Goal: Task Accomplishment & Management: Manage account settings

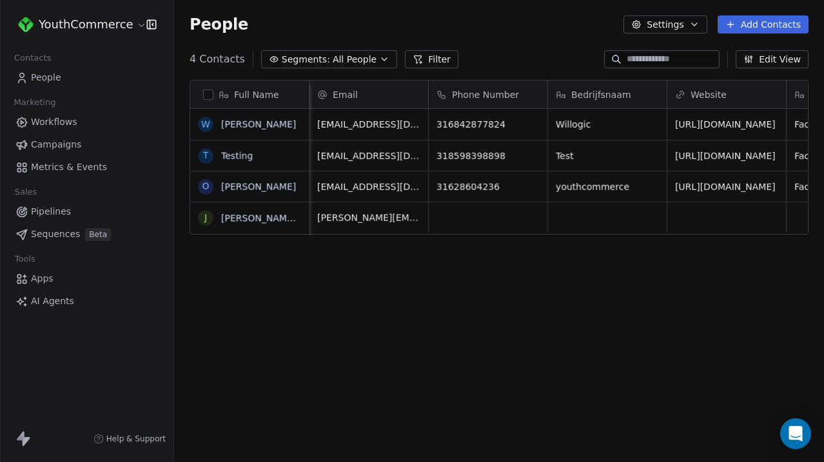
scroll to position [407, 650]
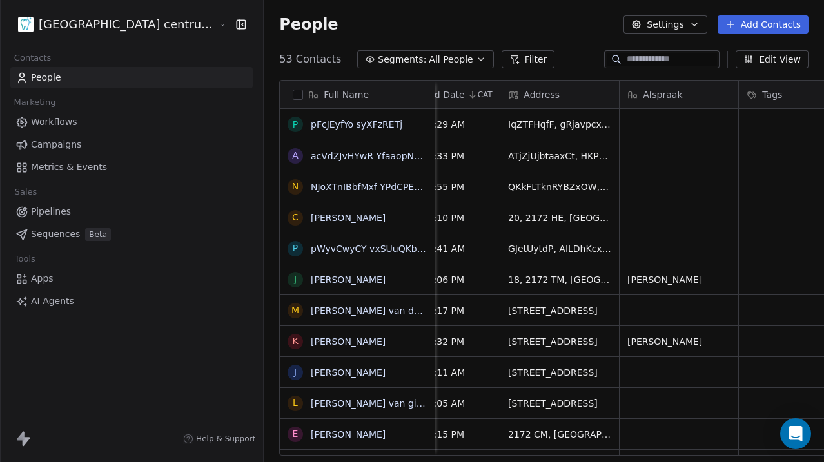
scroll to position [0, 651]
click at [130, 20] on html "Tandheelkundig centrum Sassembourg Contacts People Marketing Workflows Campaign…" at bounding box center [412, 231] width 824 height 462
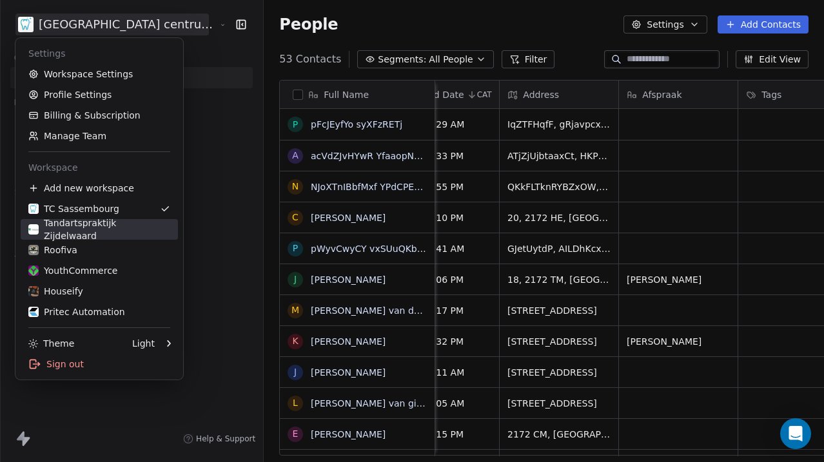
click at [112, 227] on div "Tandartspraktijk Zijdelwaard" at bounding box center [99, 230] width 142 height 26
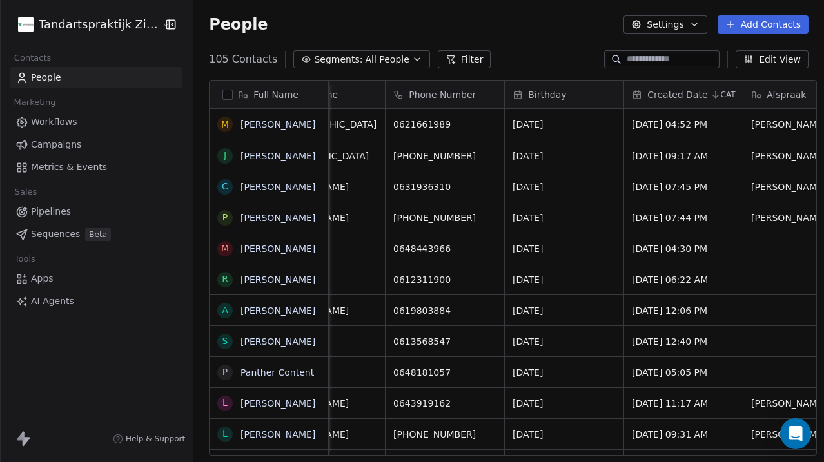
scroll to position [0, 543]
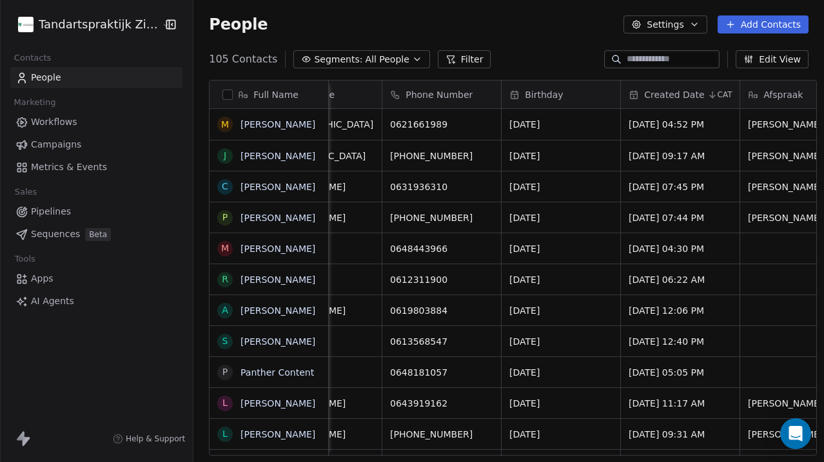
click at [78, 27] on html "Tandartspraktijk Zijdelwaard Contacts People Marketing Workflows Campaigns Metr…" at bounding box center [412, 231] width 824 height 462
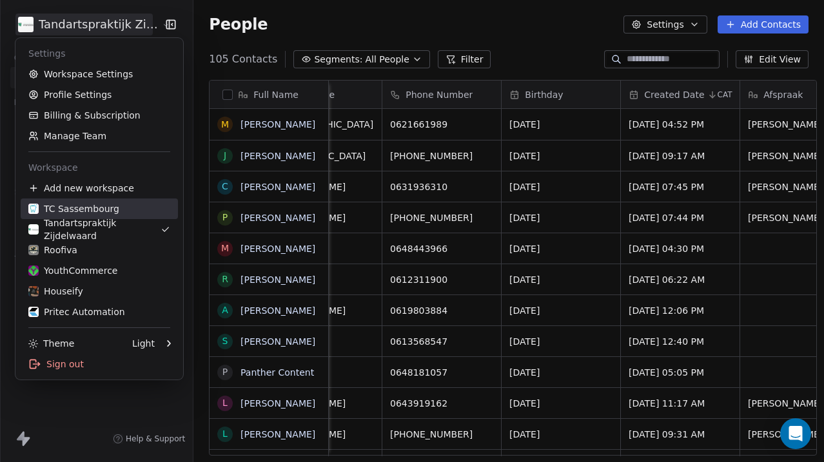
click at [118, 204] on div "TC Sassembourg" at bounding box center [99, 208] width 142 height 13
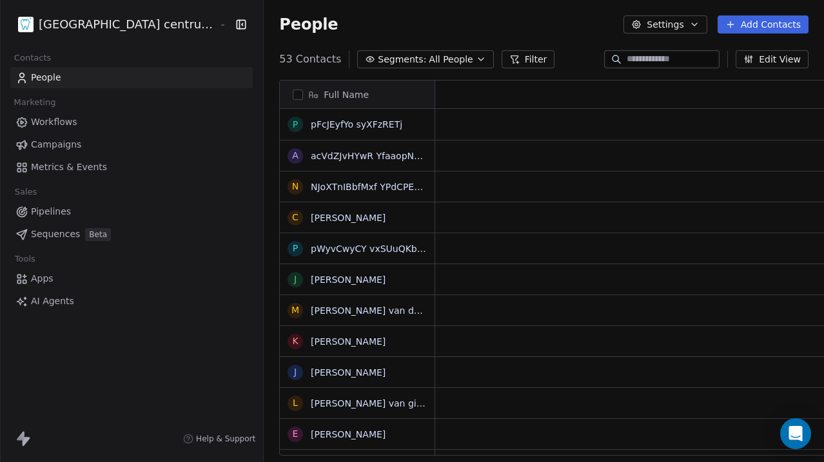
scroll to position [1, 1]
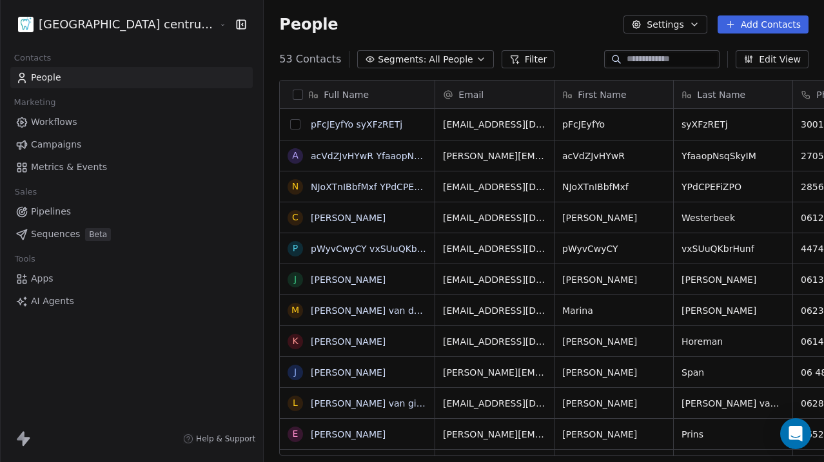
click at [290, 125] on button "grid" at bounding box center [295, 124] width 10 height 10
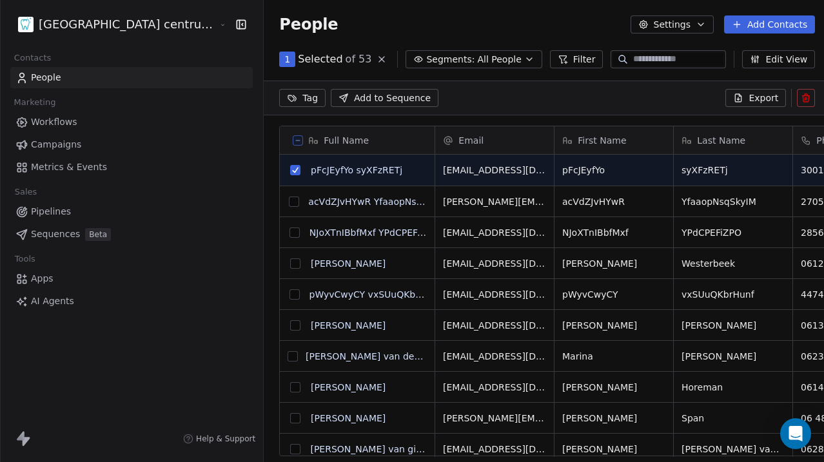
scroll to position [362, 607]
click at [289, 200] on button "grid" at bounding box center [294, 202] width 10 height 10
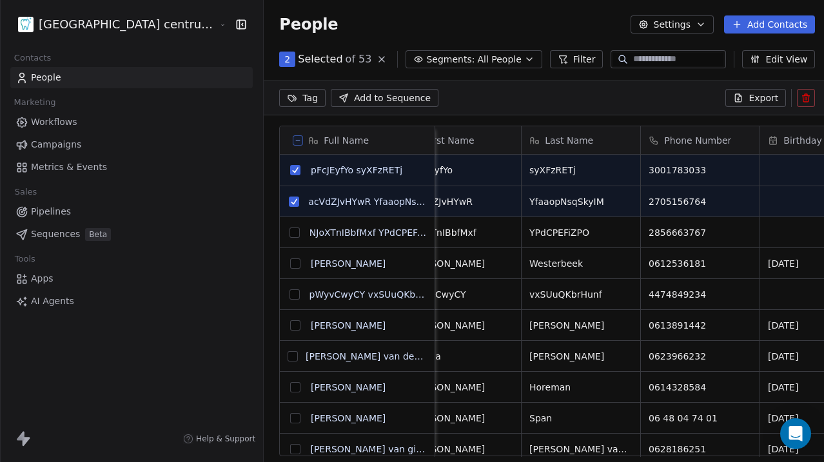
scroll to position [0, 0]
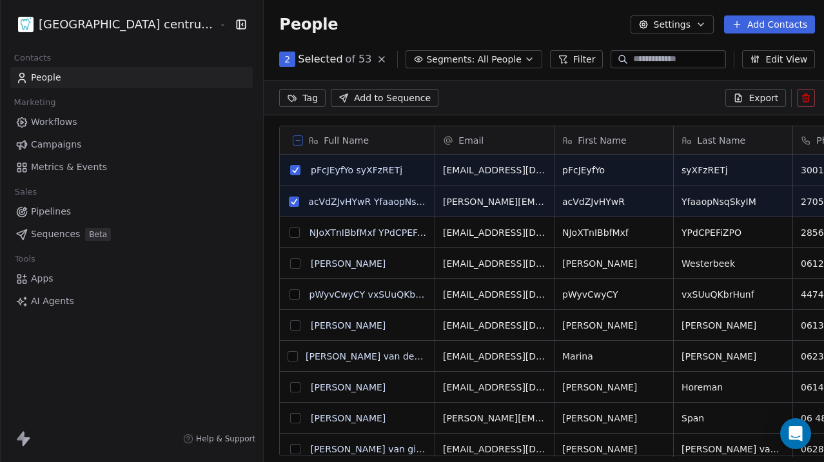
click at [289, 231] on button "grid" at bounding box center [294, 233] width 10 height 10
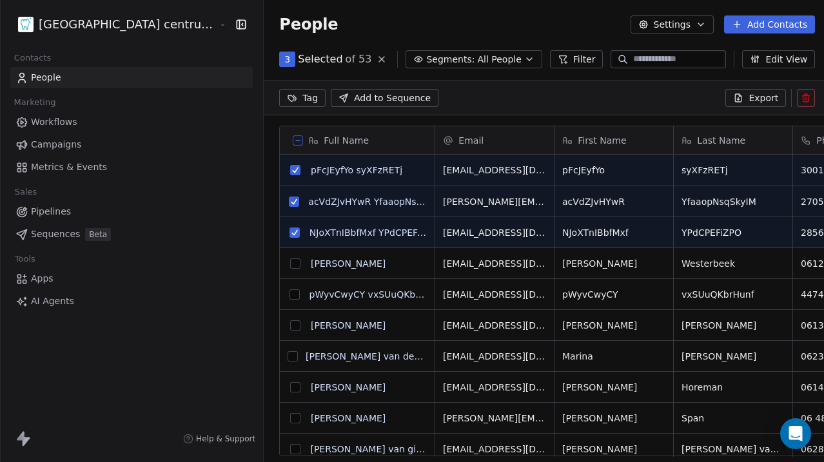
click at [289, 297] on button "grid" at bounding box center [294, 294] width 10 height 10
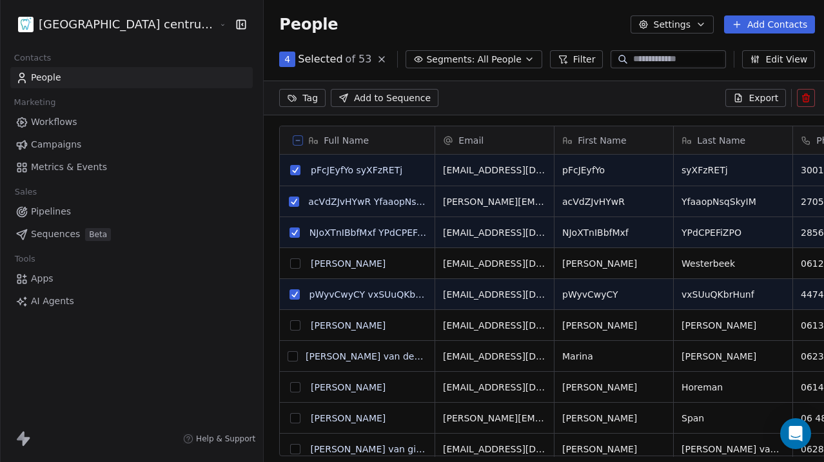
click at [803, 98] on icon at bounding box center [806, 98] width 10 height 10
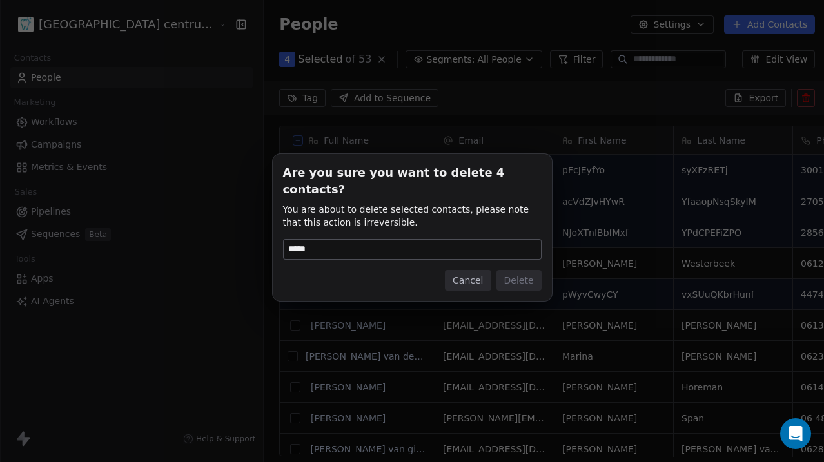
type input "******"
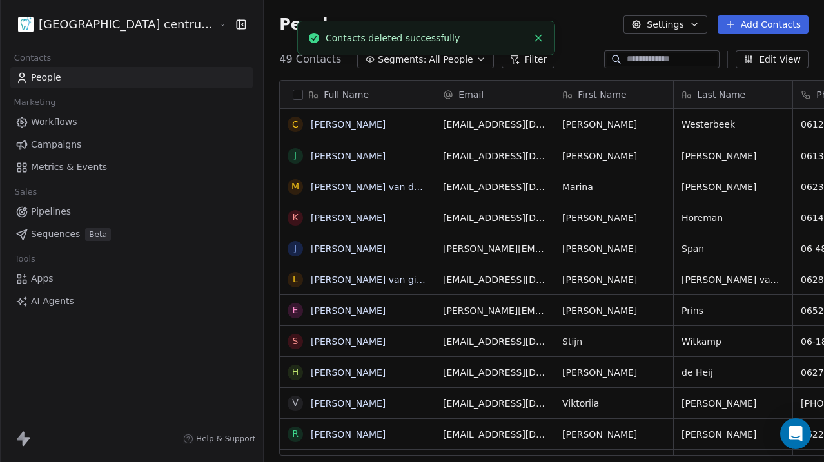
click at [113, 23] on html "Tandheelkundig centrum Sassembourg Contacts People Marketing Workflows Campaign…" at bounding box center [412, 231] width 824 height 462
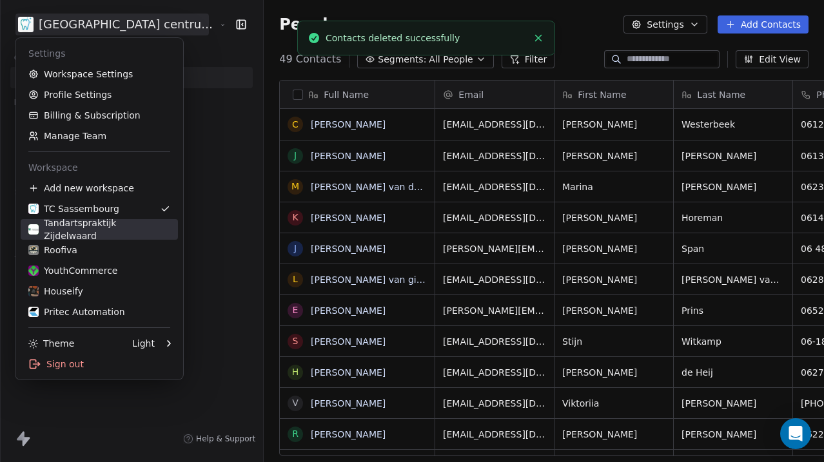
click at [92, 239] on link "Tandartspraktijk Zijdelwaard" at bounding box center [99, 229] width 157 height 21
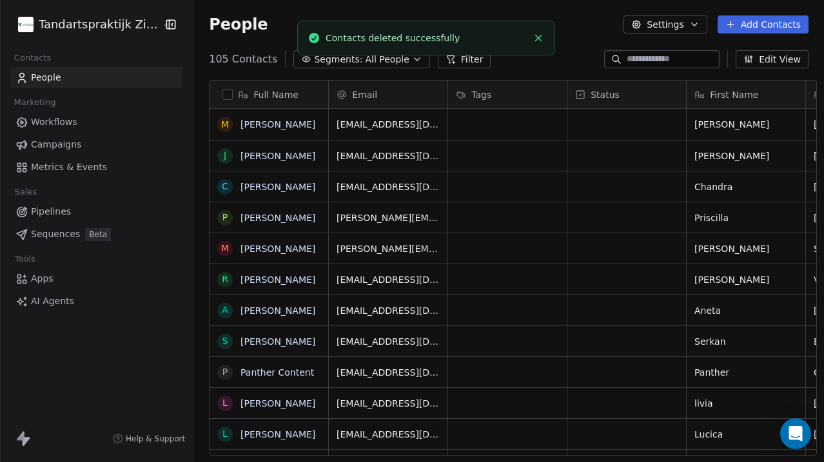
scroll to position [407, 639]
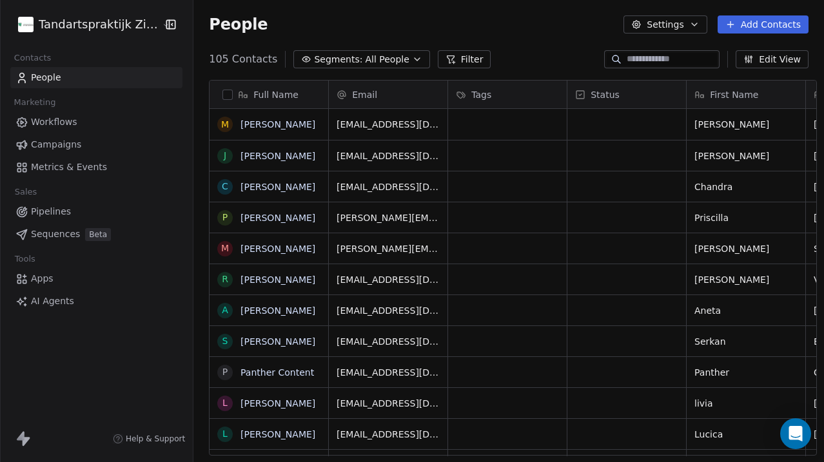
click at [126, 19] on html "Tandartspraktijk Zijdelwaard Contacts People Marketing Workflows Campaigns Metr…" at bounding box center [412, 231] width 824 height 462
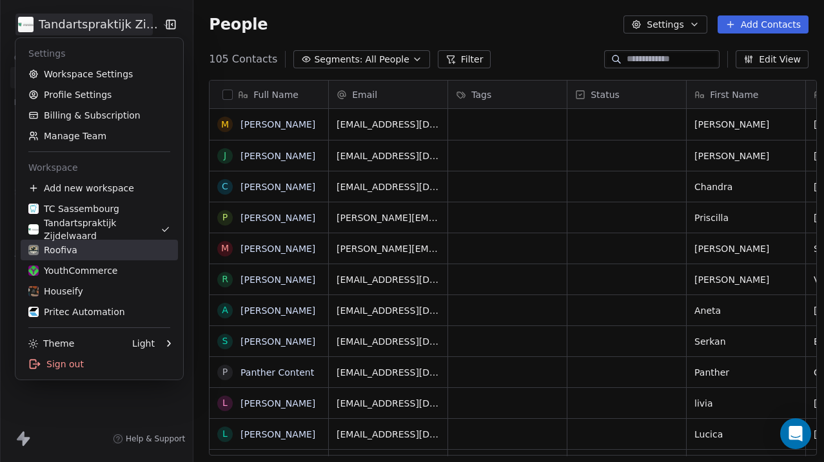
click at [102, 244] on div "Roofiva" at bounding box center [99, 250] width 142 height 13
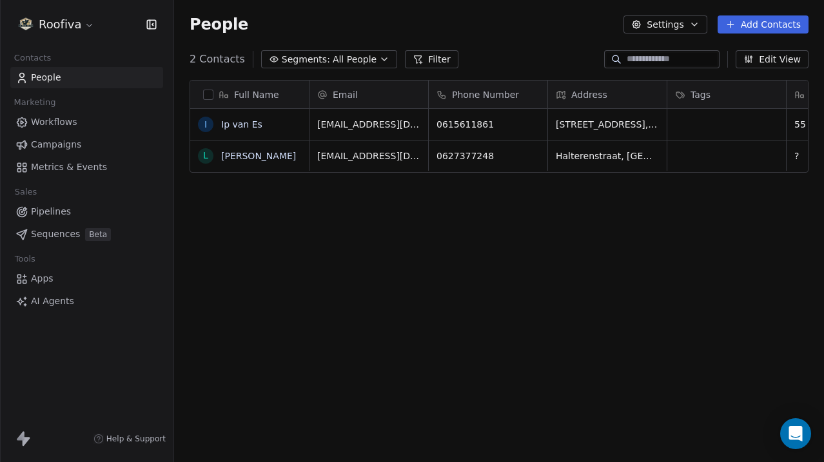
scroll to position [407, 650]
click at [74, 32] on html "Roofiva Contacts People Marketing Workflows Campaigns Metrics & Events Sales Pi…" at bounding box center [412, 231] width 824 height 462
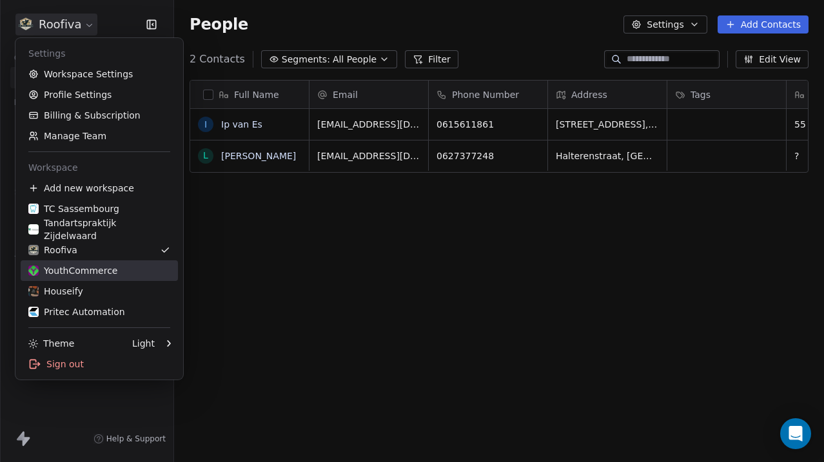
click at [97, 267] on div "YouthCommerce" at bounding box center [72, 270] width 89 height 13
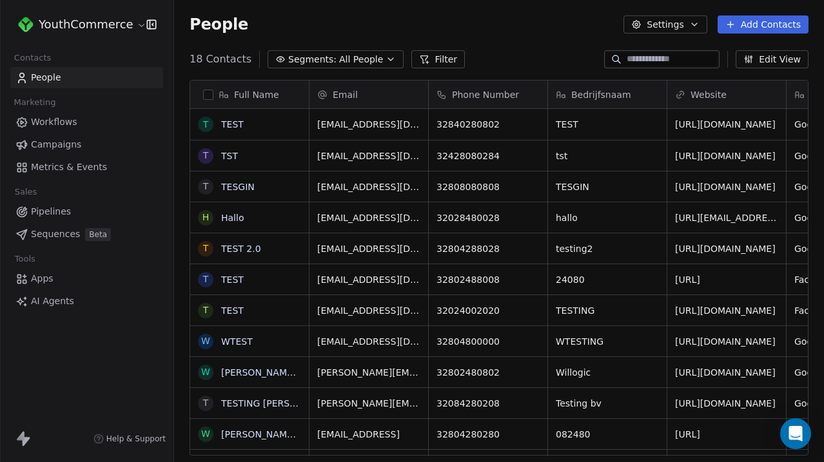
scroll to position [407, 650]
click at [207, 121] on button "grid" at bounding box center [205, 124] width 10 height 10
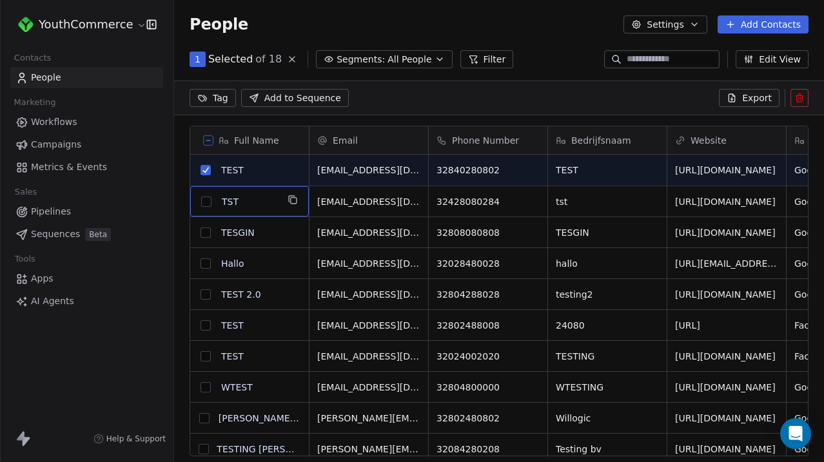
click at [208, 137] on icon at bounding box center [208, 140] width 6 height 6
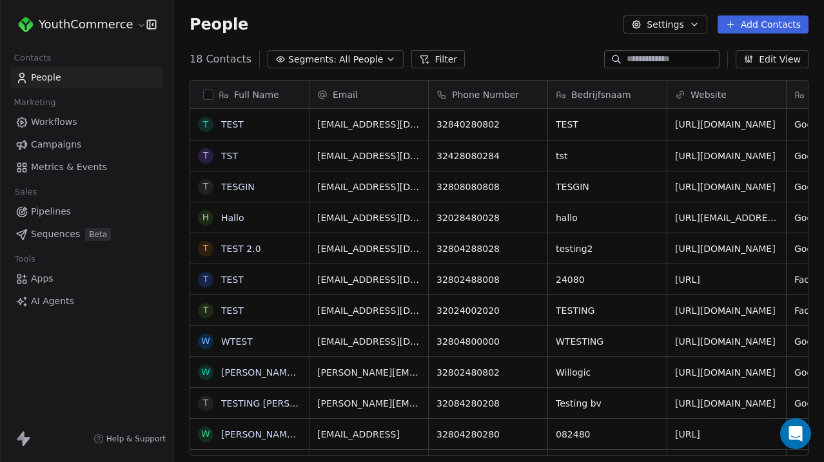
scroll to position [407, 650]
click at [206, 92] on button "button" at bounding box center [208, 95] width 10 height 10
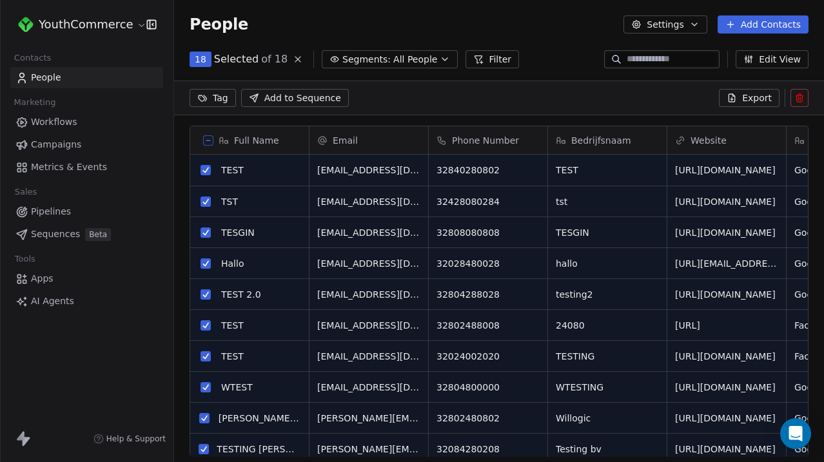
scroll to position [0, 0]
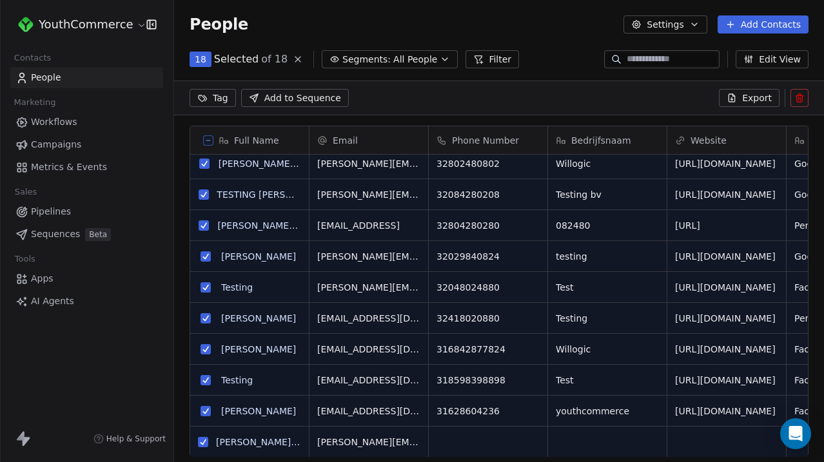
click at [208, 440] on button "grid" at bounding box center [203, 442] width 10 height 10
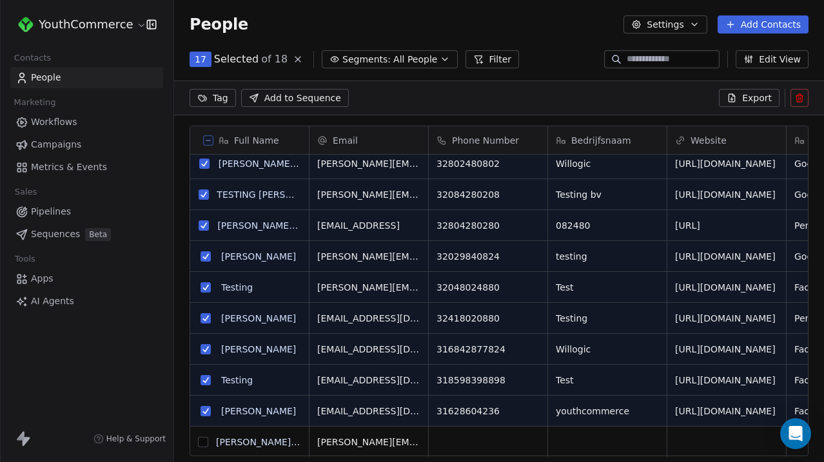
click at [205, 410] on button "grid" at bounding box center [205, 411] width 10 height 10
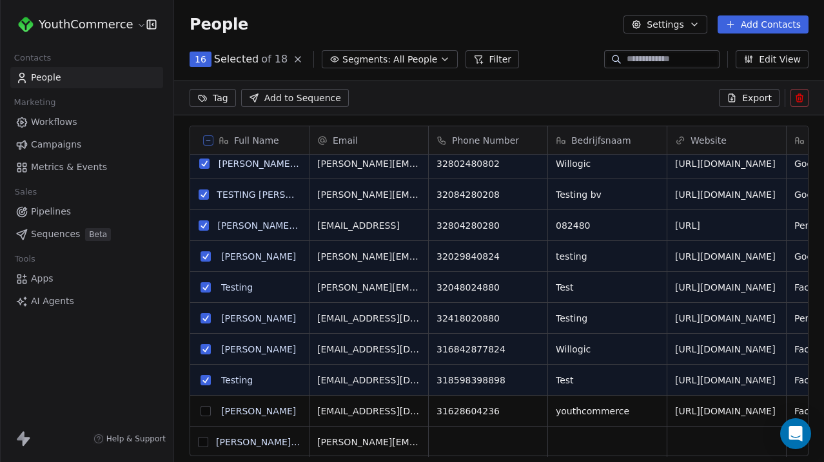
click at [803, 103] on button at bounding box center [799, 98] width 18 height 18
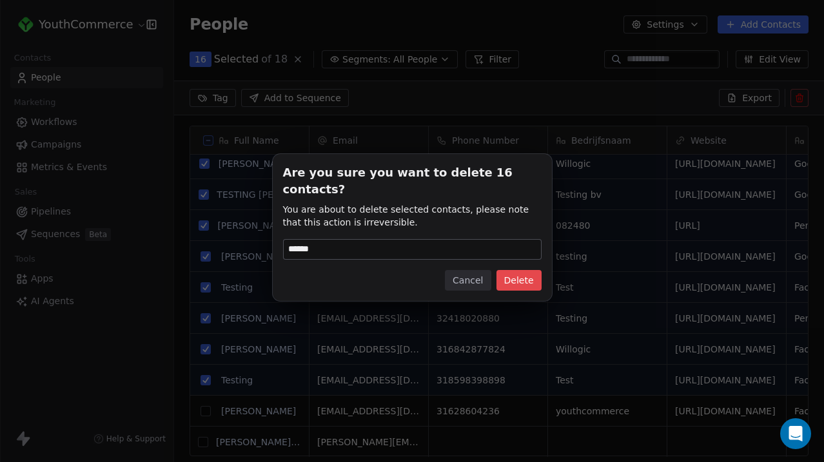
type input "******"
click at [527, 270] on button "Delete" at bounding box center [518, 280] width 45 height 21
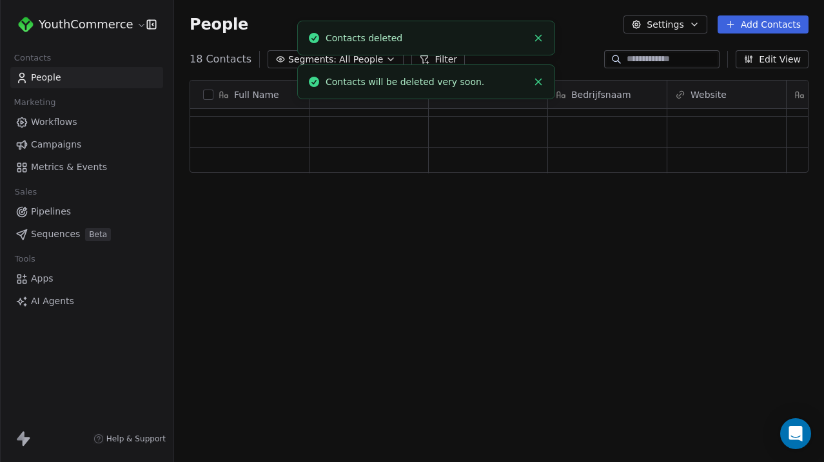
click at [540, 42] on icon "Close toast" at bounding box center [538, 38] width 12 height 12
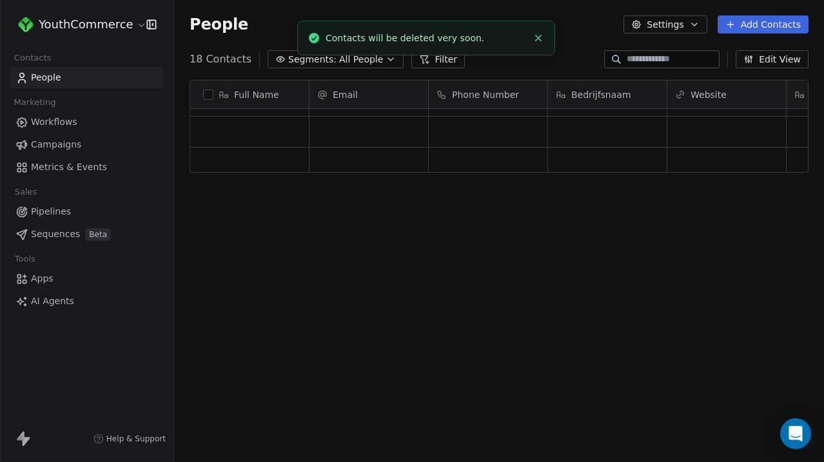
click at [540, 42] on icon "Close toast" at bounding box center [538, 38] width 12 height 12
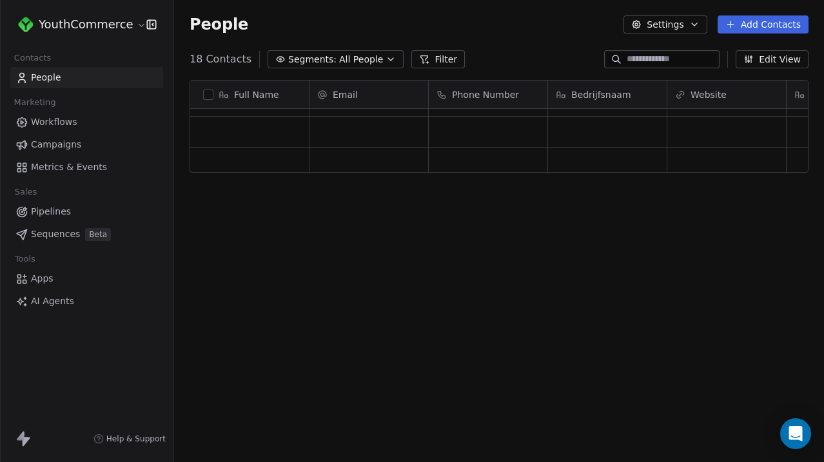
click at [113, 125] on link "Workflows" at bounding box center [86, 122] width 153 height 21
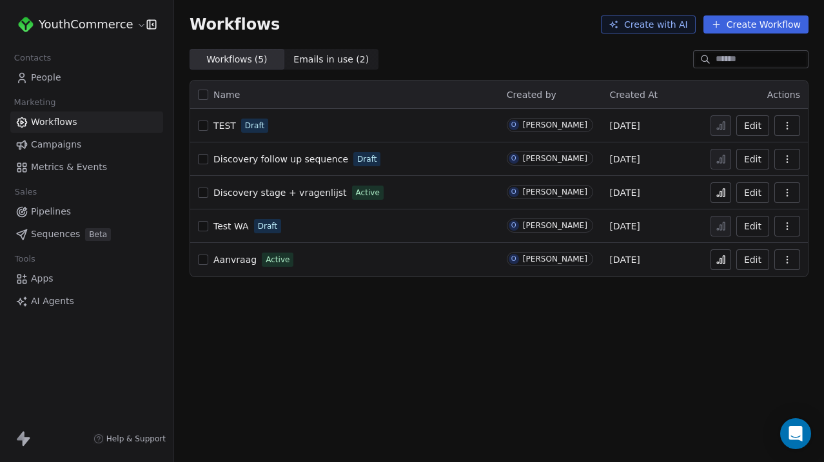
click at [236, 261] on span "Aanvraag" at bounding box center [234, 260] width 43 height 10
